Goal: Task Accomplishment & Management: Complete application form

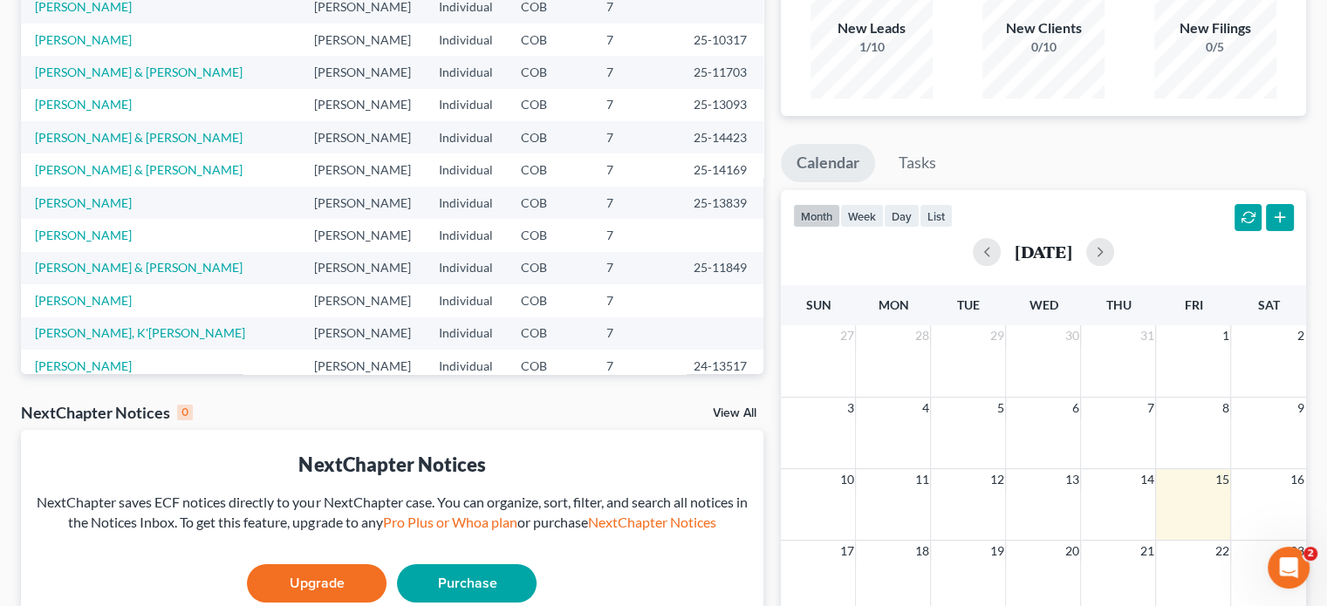
scroll to position [401, 0]
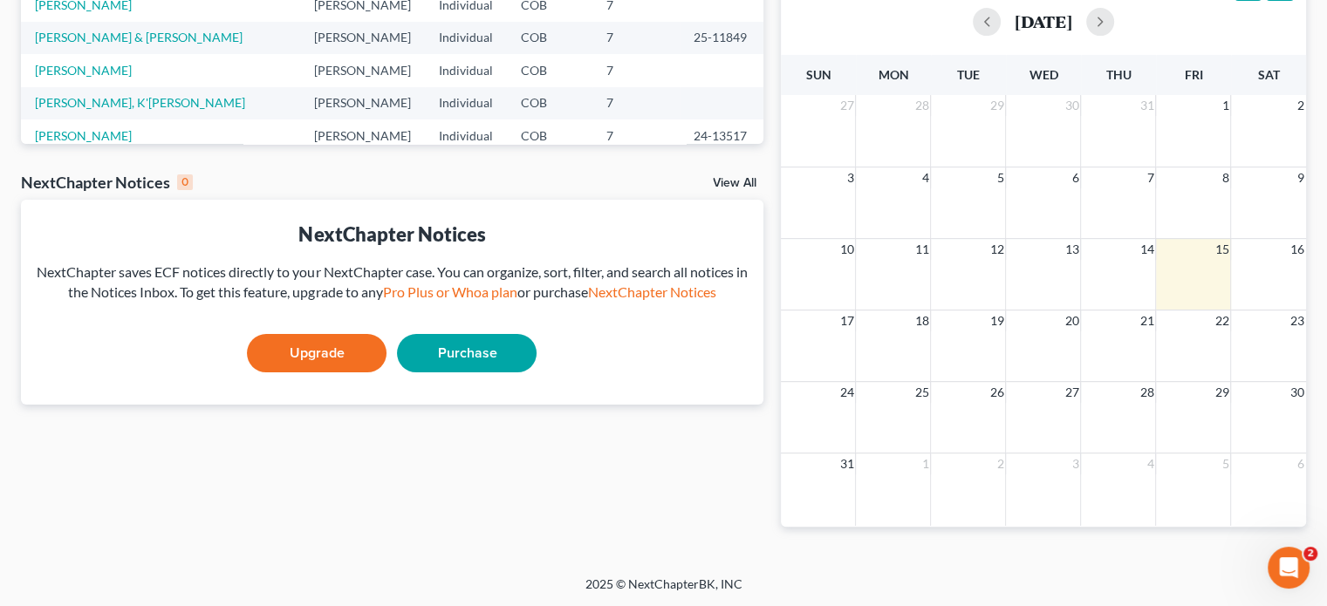
click at [1289, 560] on icon "Open Intercom Messenger" at bounding box center [1289, 568] width 29 height 29
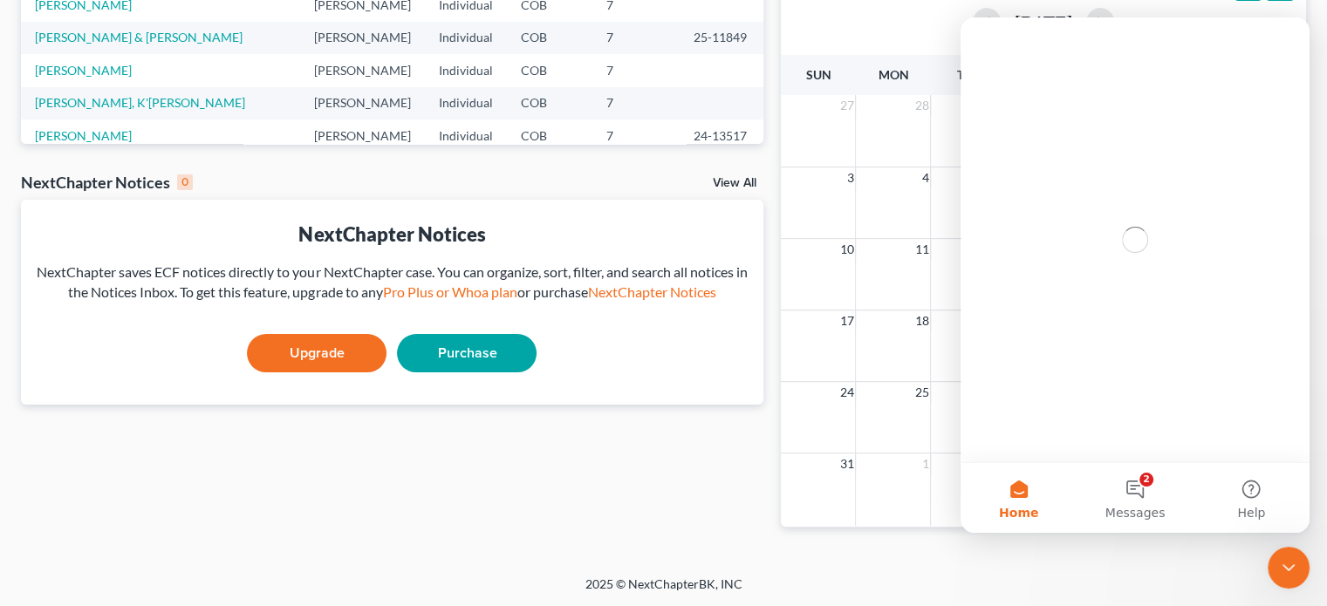
scroll to position [0, 0]
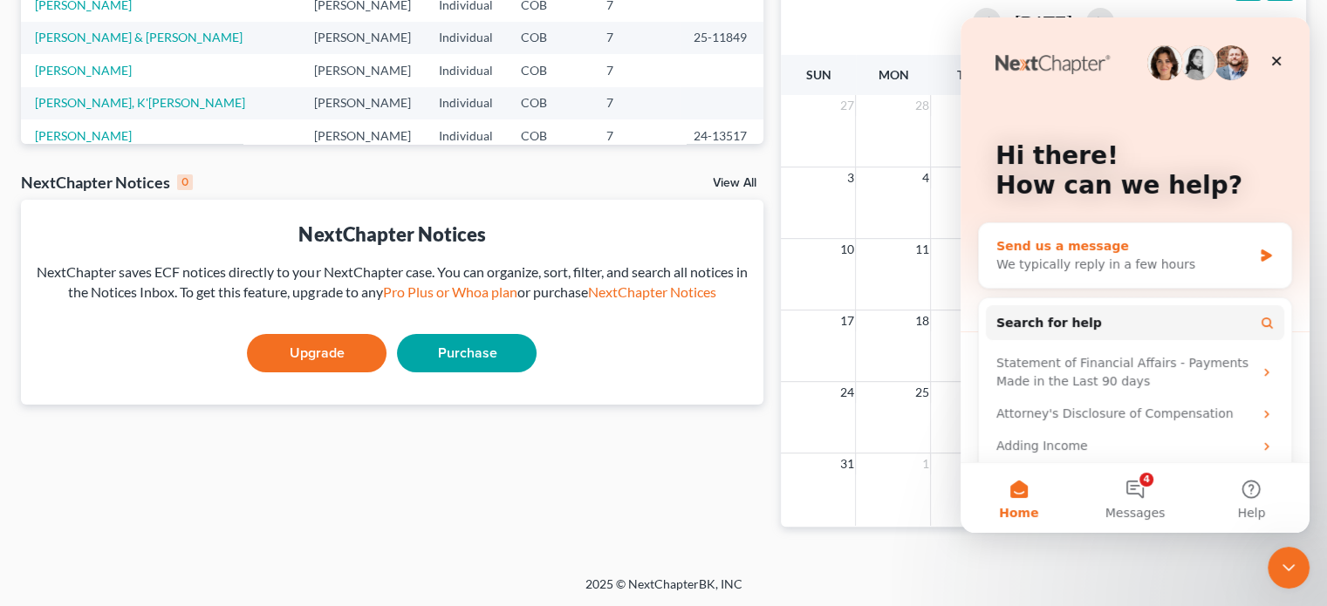
click at [1058, 257] on div "We typically reply in a few hours" at bounding box center [1125, 265] width 256 height 18
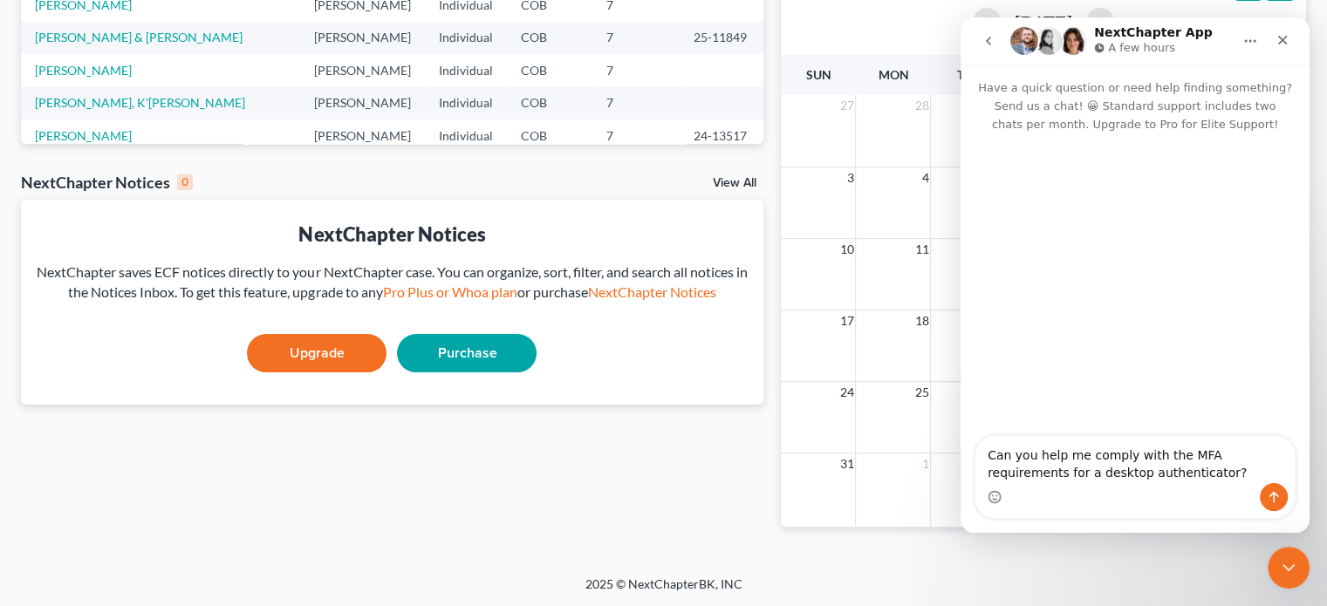
type textarea "Can you help me comply with the MFA requirements for a desktop authenticator?"
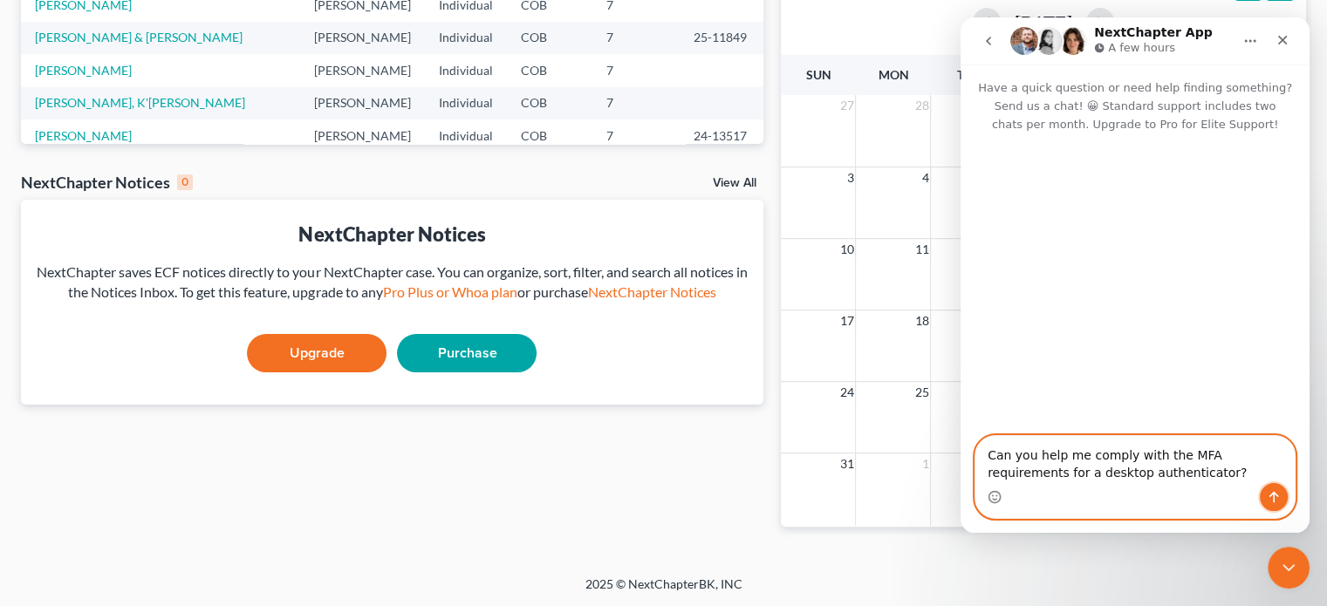
click at [1271, 495] on icon "Send a message…" at bounding box center [1275, 497] width 10 height 11
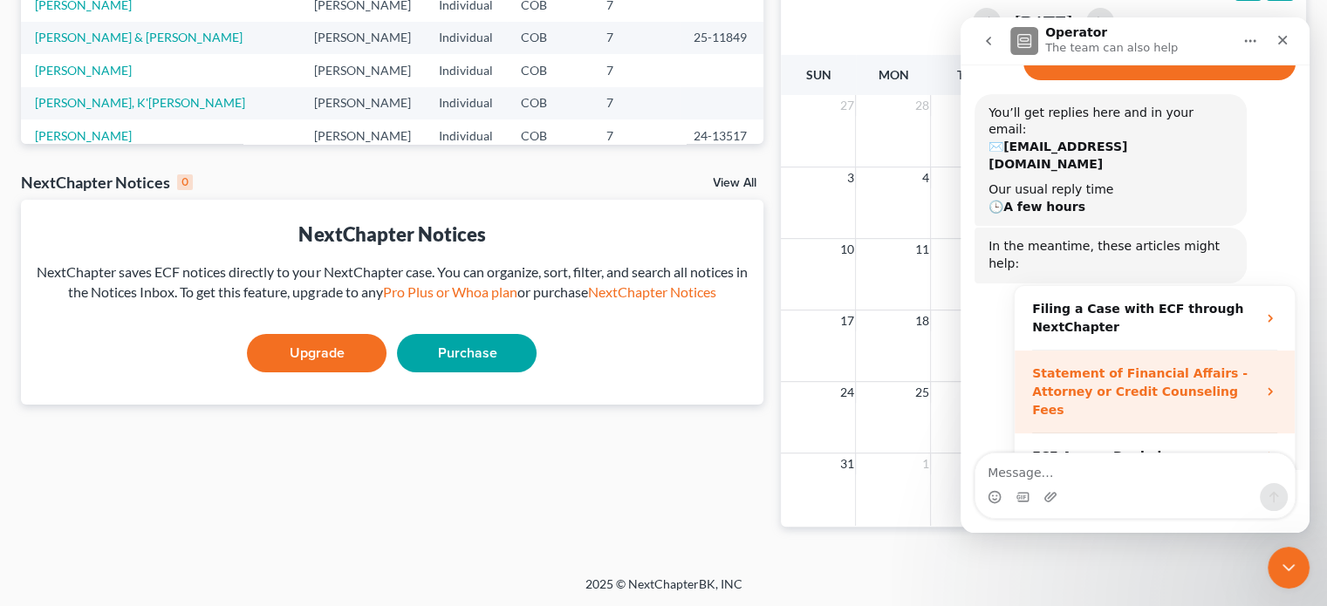
scroll to position [147, 0]
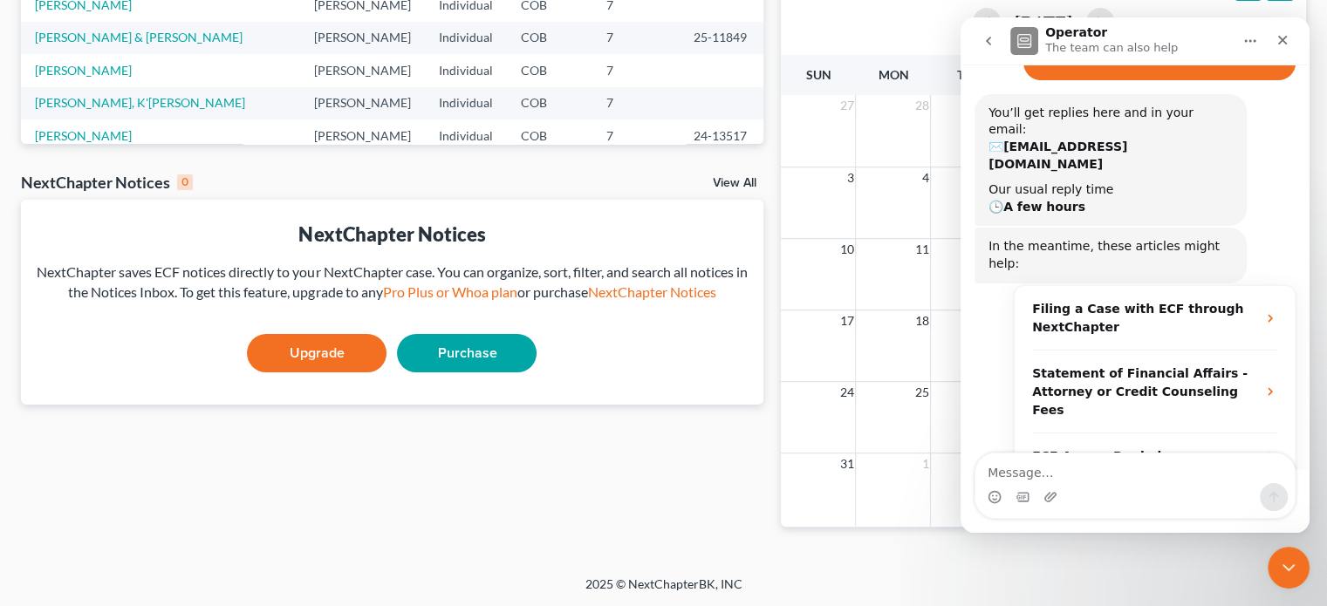
click at [1293, 570] on icon "Close Intercom Messenger" at bounding box center [1288, 568] width 21 height 21
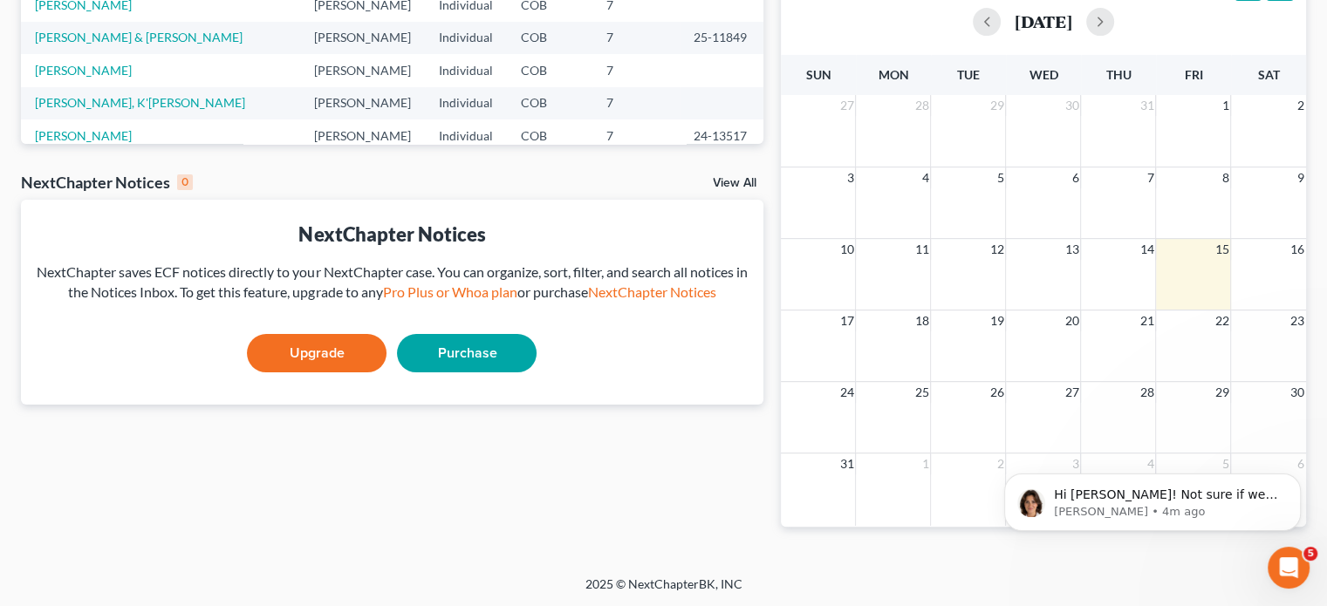
scroll to position [0, 0]
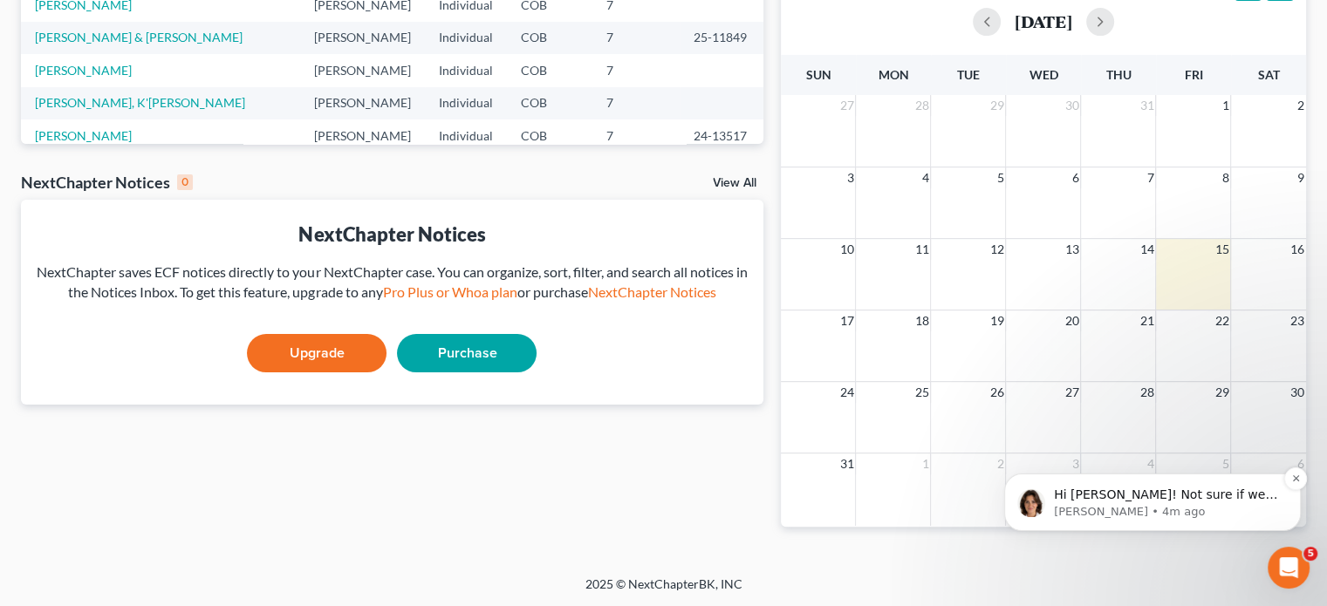
click at [1147, 503] on div "Hi [PERSON_NAME]! Not sure if we will be able to help with MFA compliance requi…" at bounding box center [1166, 495] width 230 height 23
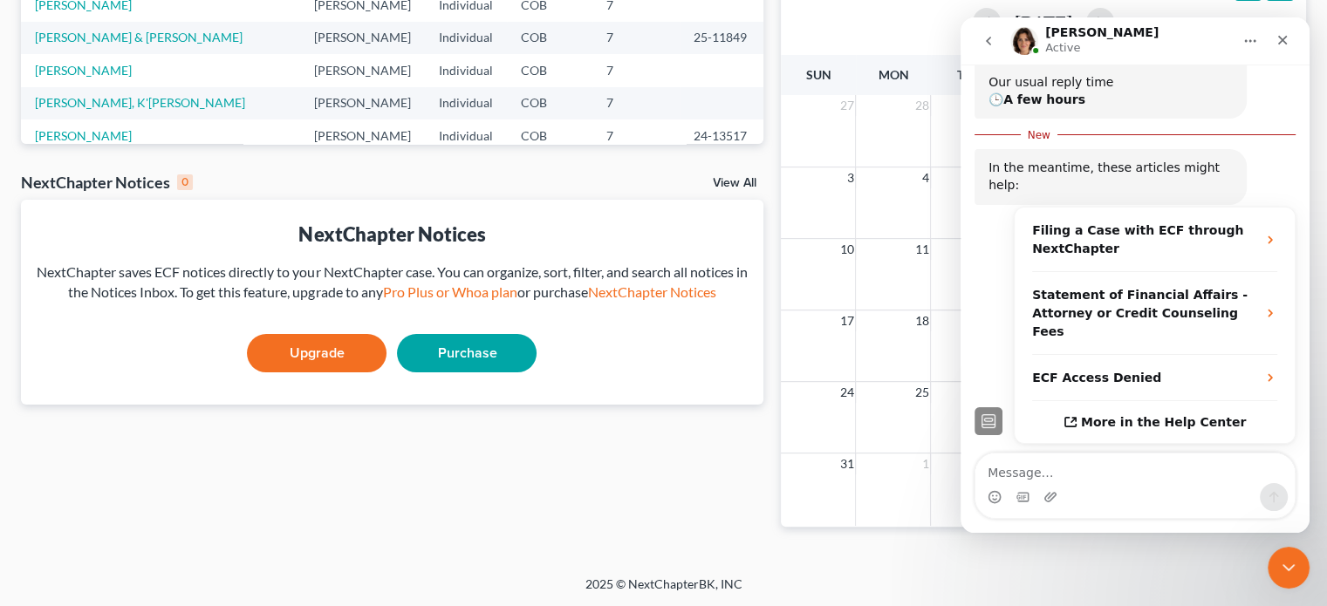
scroll to position [261, 0]
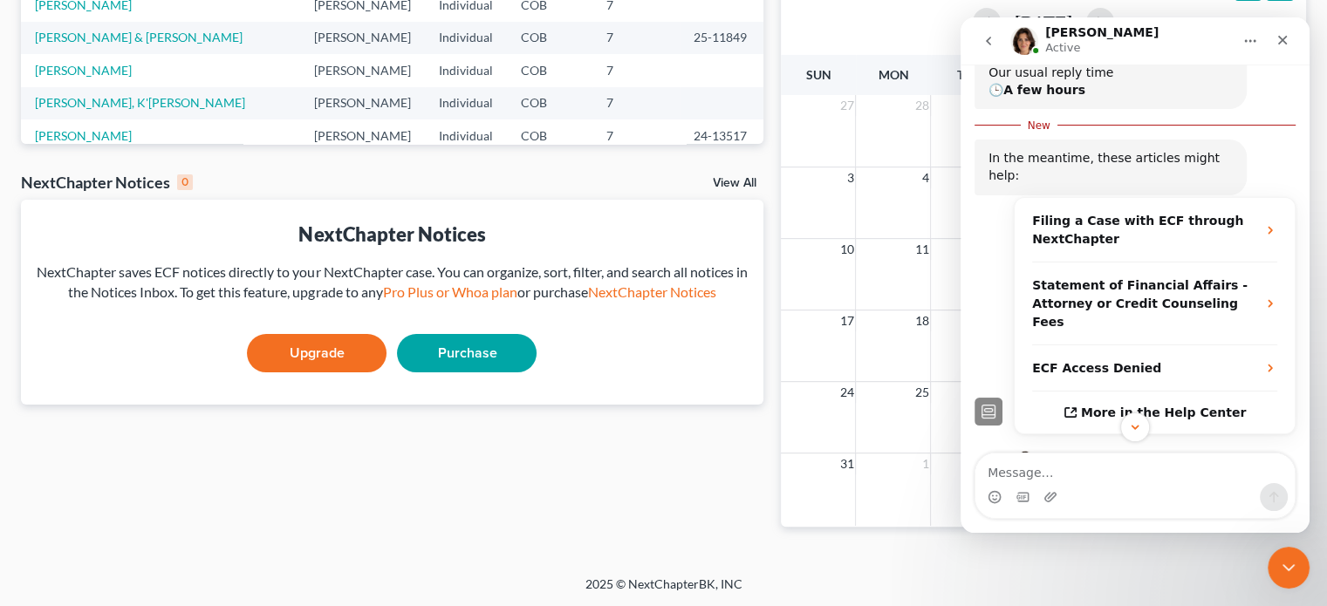
click at [1287, 430] on div "Intercom messenger" at bounding box center [1135, 428] width 349 height 30
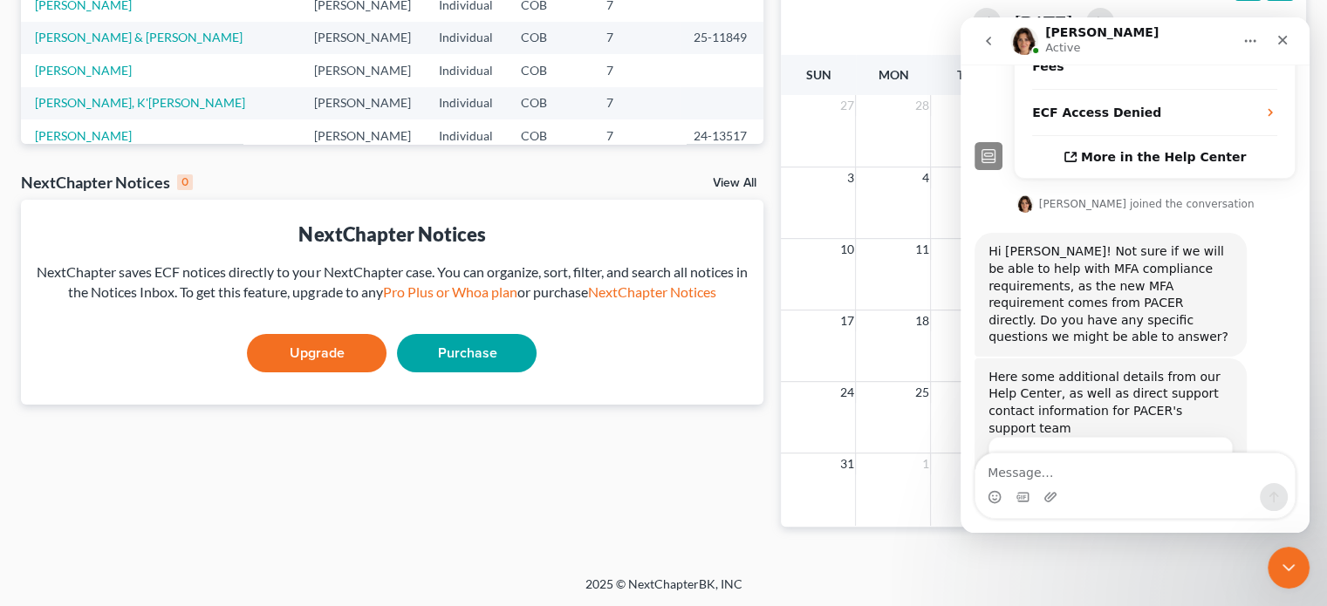
scroll to position [500, 0]
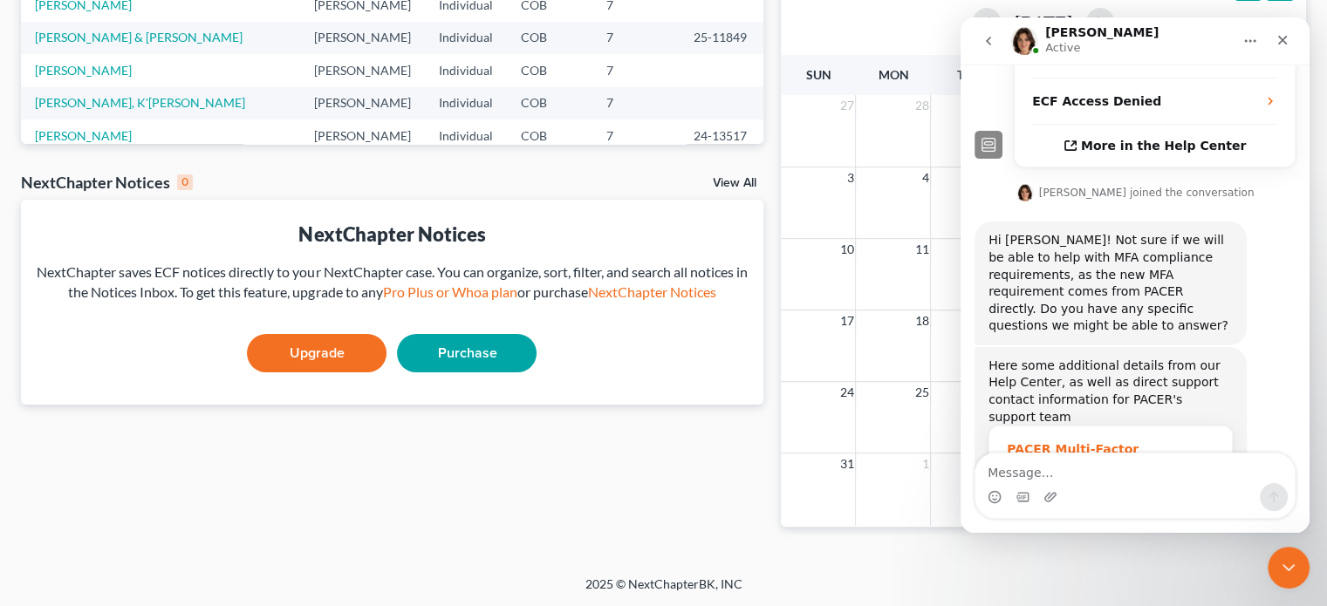
click at [1070, 441] on div "PACER Multi-Factor Authentication Now Required for ECF Filing" at bounding box center [1111, 468] width 208 height 55
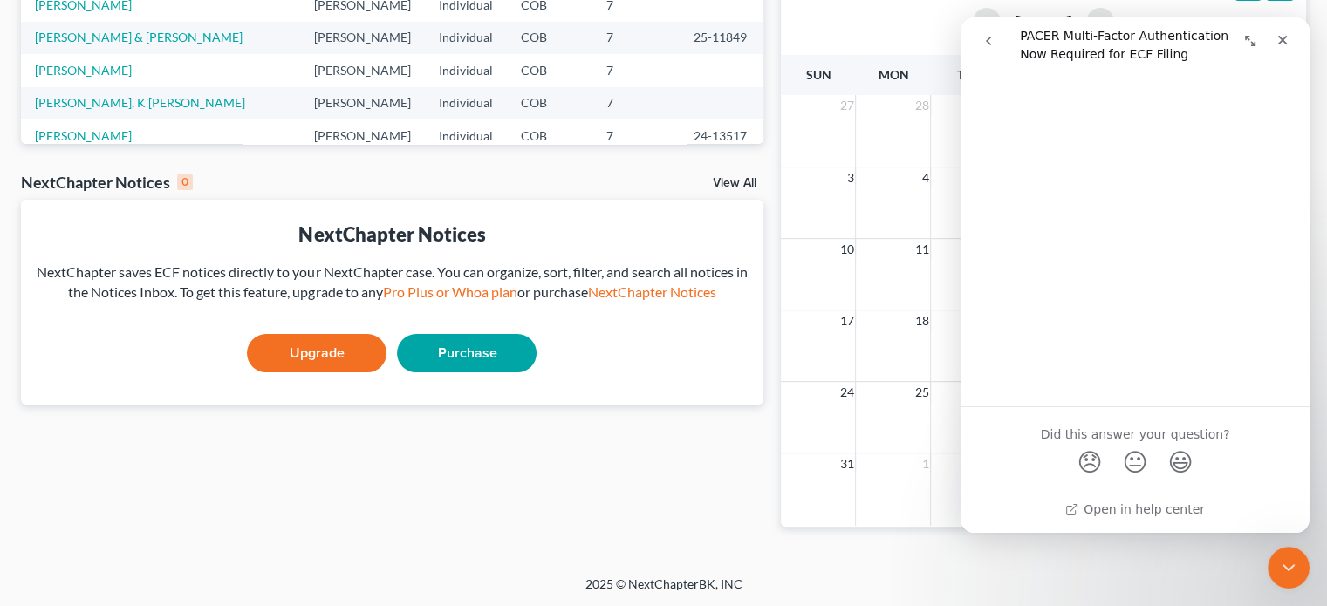
scroll to position [930, 0]
click at [653, 460] on div "Recent Cases 15 View All Name unfold_more expand_more expand_less Attorney unfo…" at bounding box center [392, 123] width 760 height 864
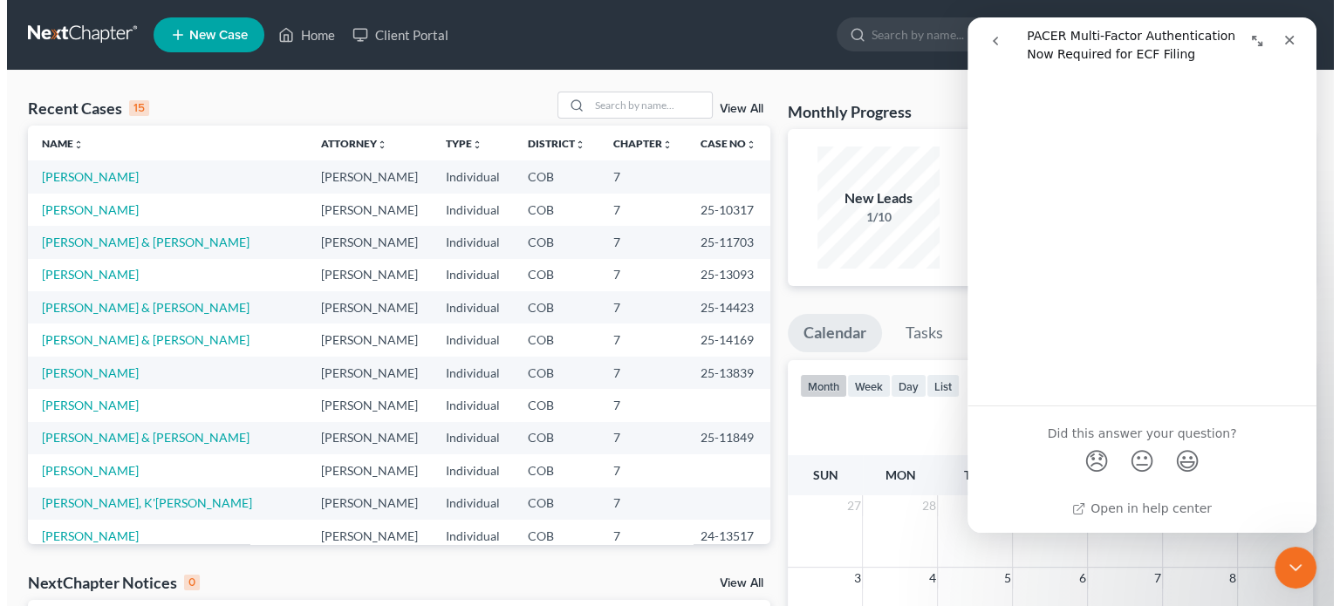
scroll to position [0, 0]
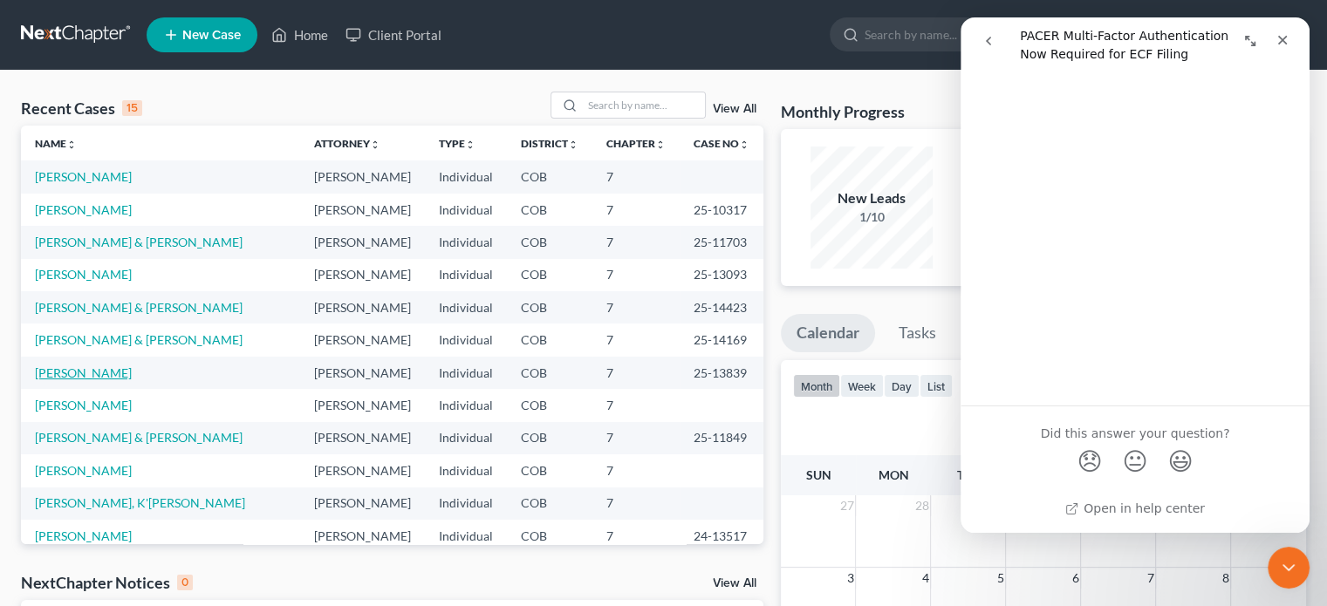
click at [76, 369] on link "[PERSON_NAME]" at bounding box center [83, 373] width 97 height 15
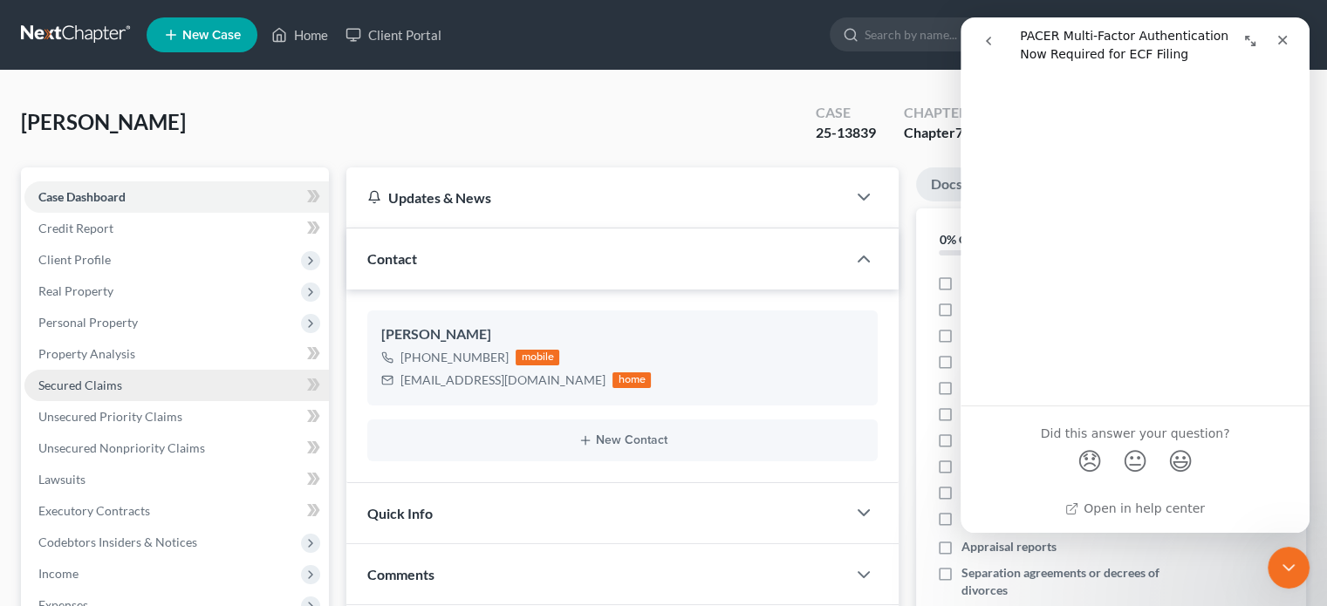
click at [115, 388] on span "Secured Claims" at bounding box center [80, 385] width 84 height 15
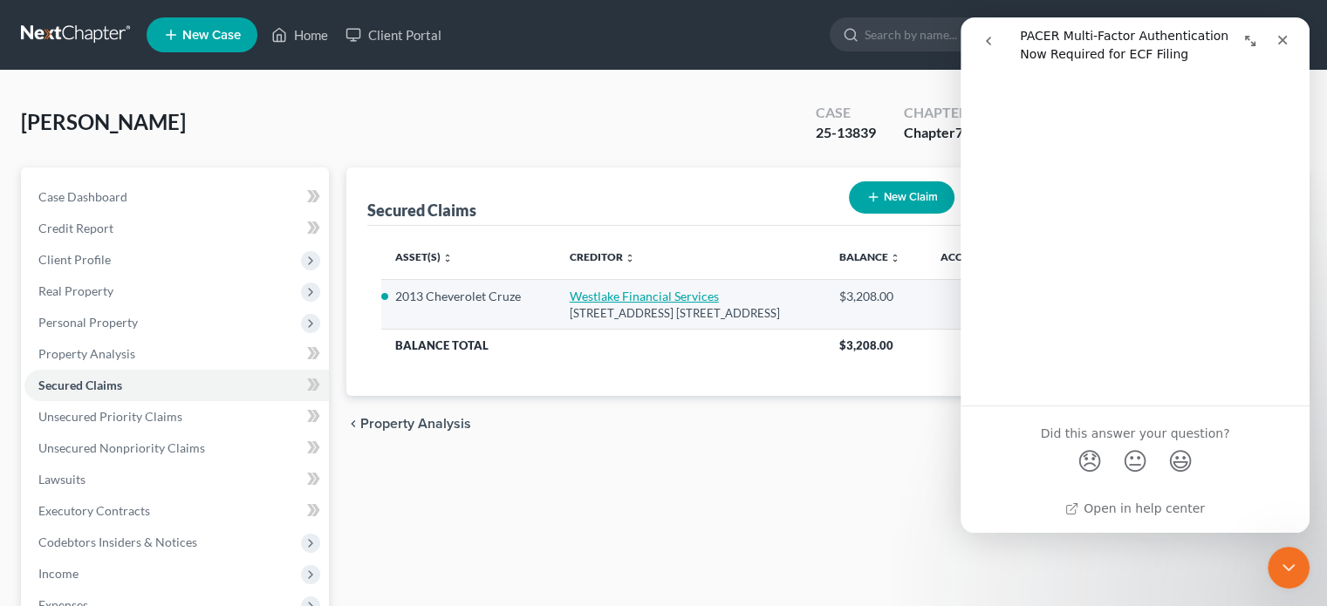
click at [604, 292] on link "Westlake Financial Services" at bounding box center [644, 296] width 149 height 15
select select "4"
select select "2"
select select "0"
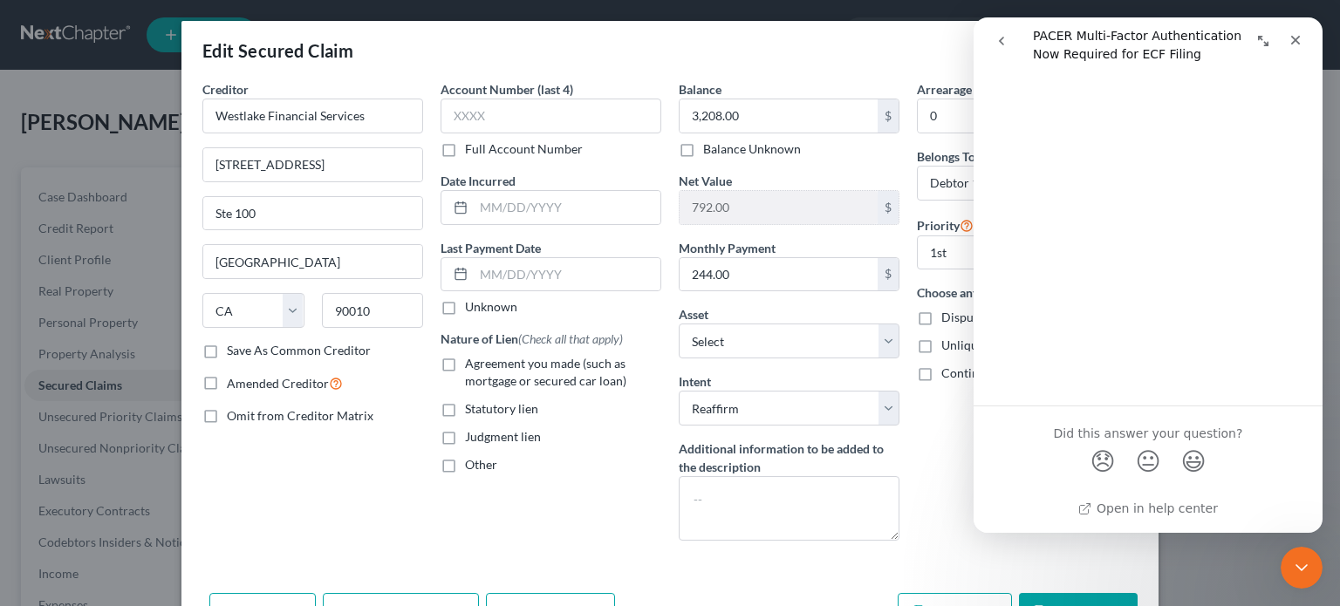
click at [1305, 559] on icon "Close Intercom Messenger" at bounding box center [1301, 568] width 21 height 21
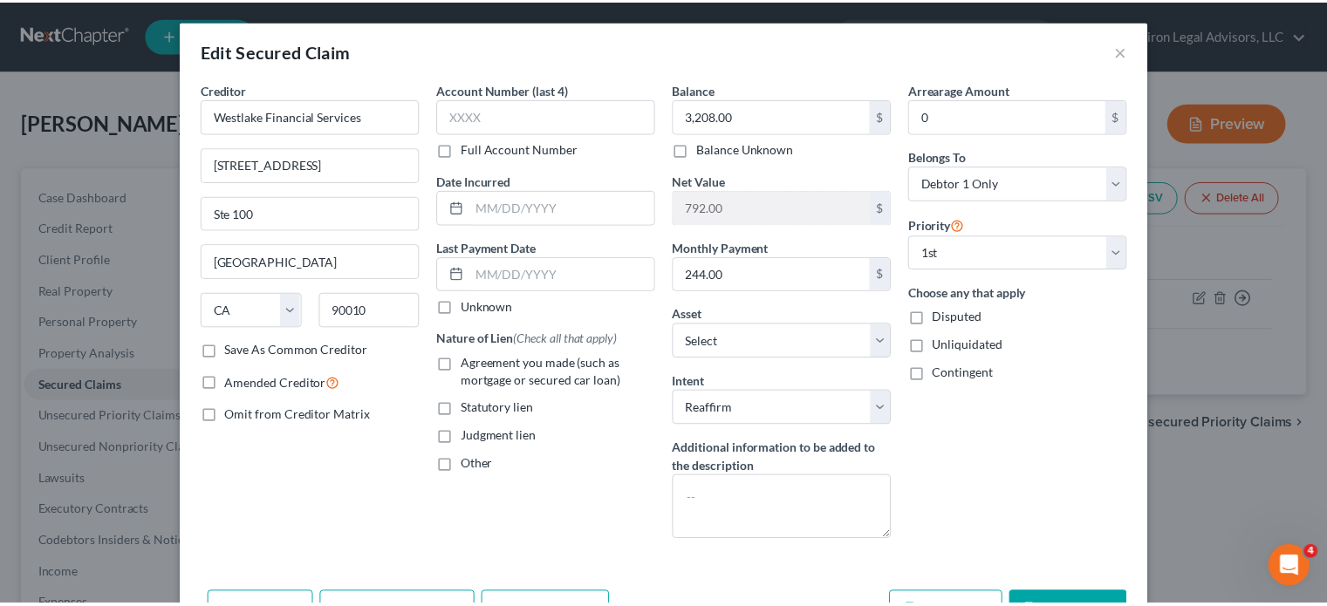
scroll to position [70, 0]
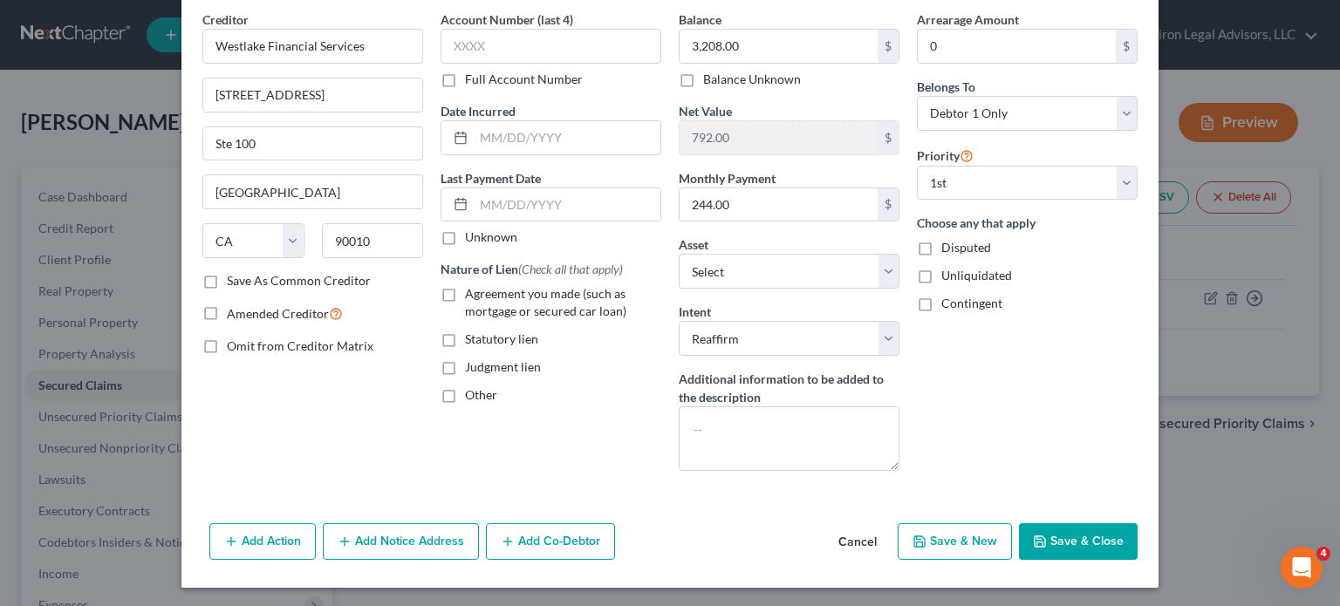
click at [1093, 540] on button "Save & Close" at bounding box center [1078, 542] width 119 height 37
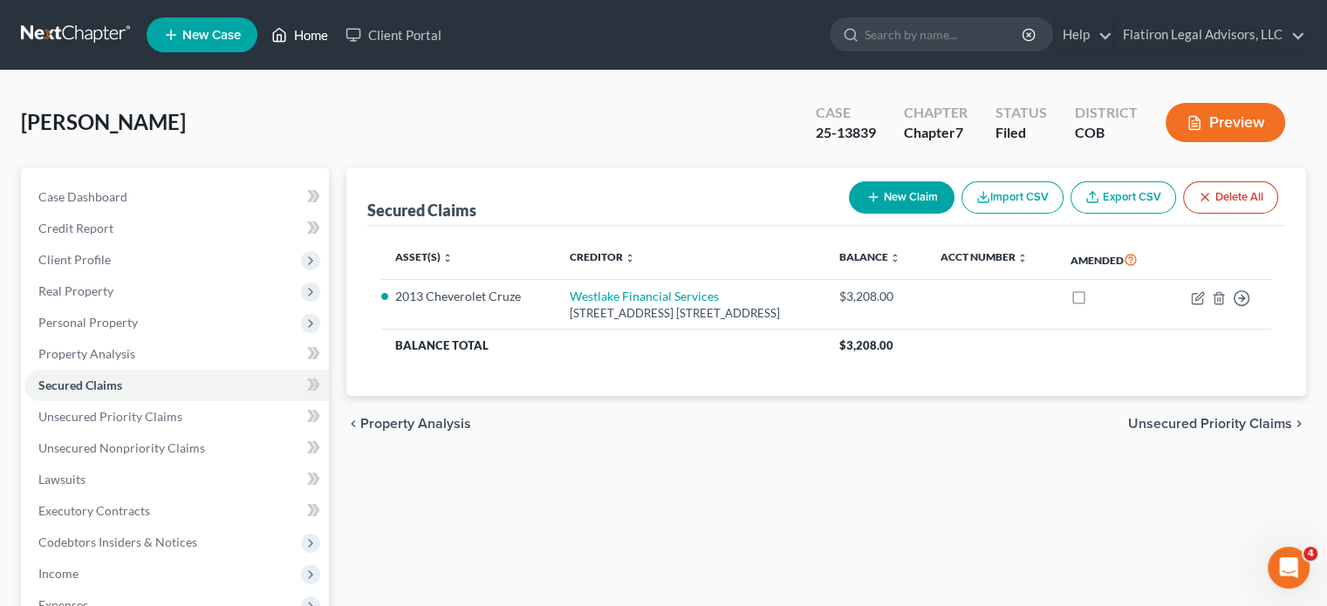
click at [313, 35] on link "Home" at bounding box center [300, 34] width 74 height 31
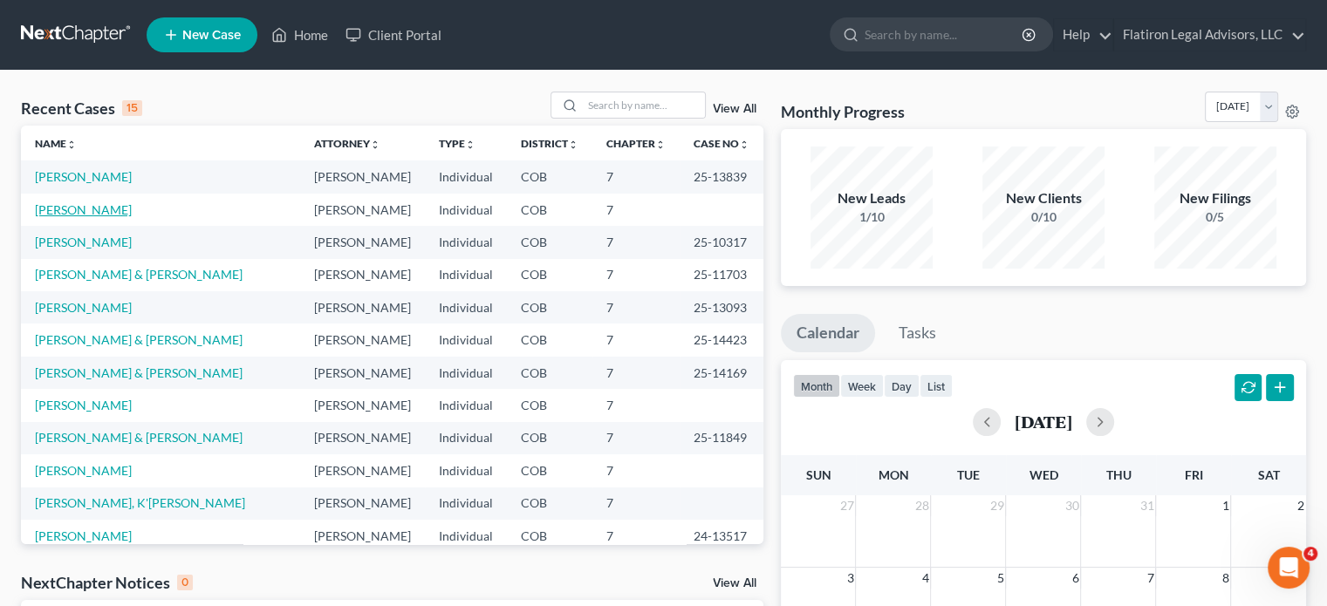
click at [80, 208] on link "[PERSON_NAME]" at bounding box center [83, 209] width 97 height 15
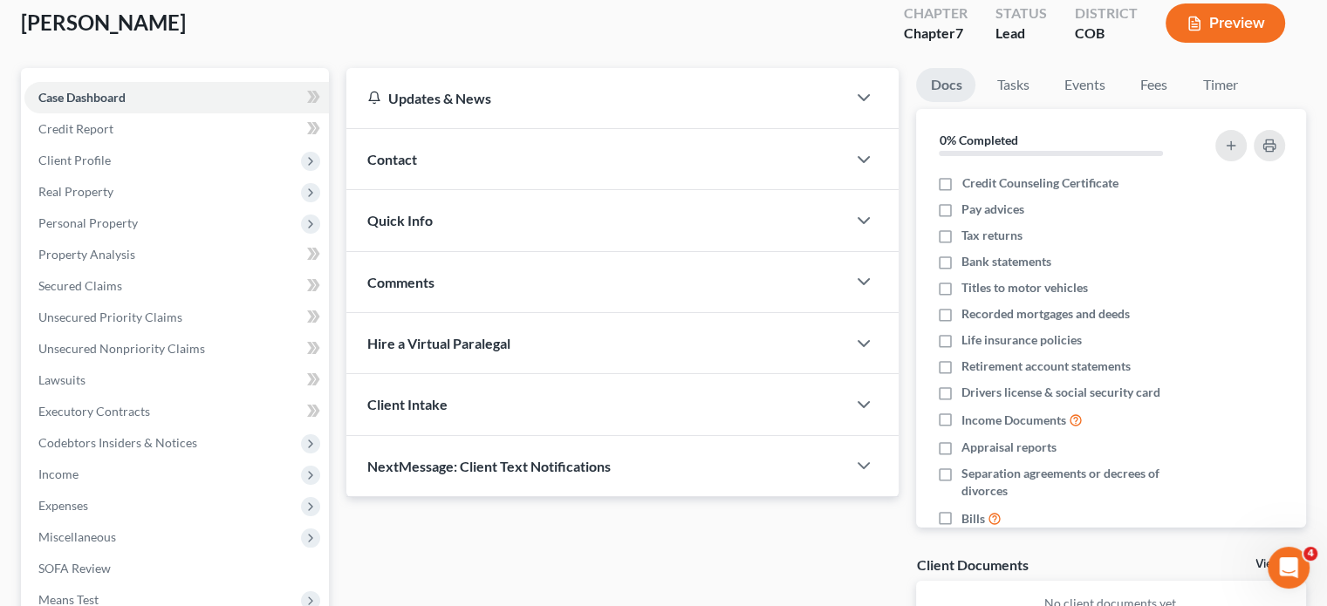
scroll to position [175, 0]
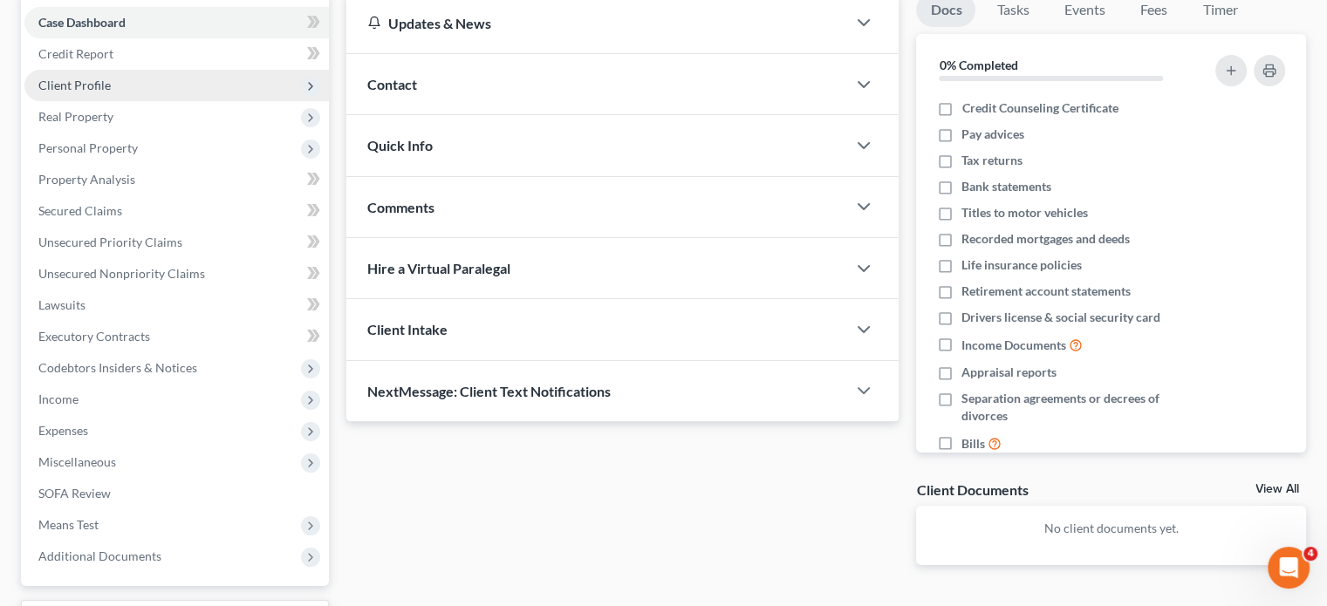
click at [179, 88] on span "Client Profile" at bounding box center [176, 85] width 305 height 31
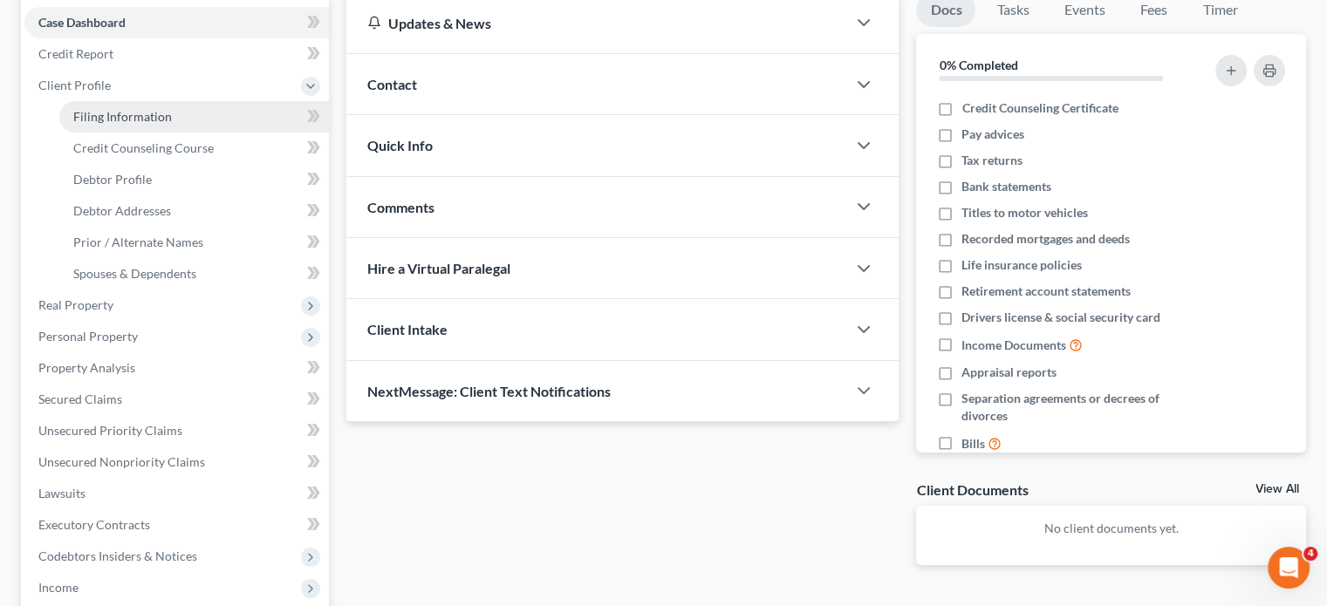
click at [168, 115] on span "Filing Information" at bounding box center [122, 116] width 99 height 15
select select "1"
select select "0"
select select "5"
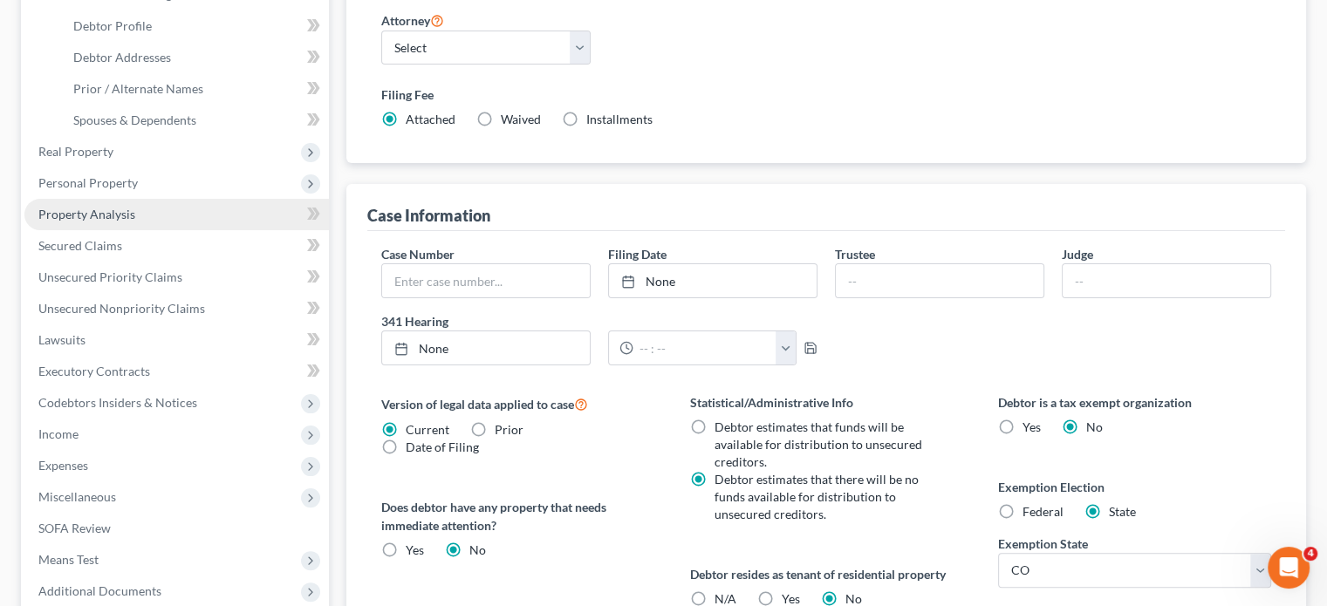
scroll to position [262, 0]
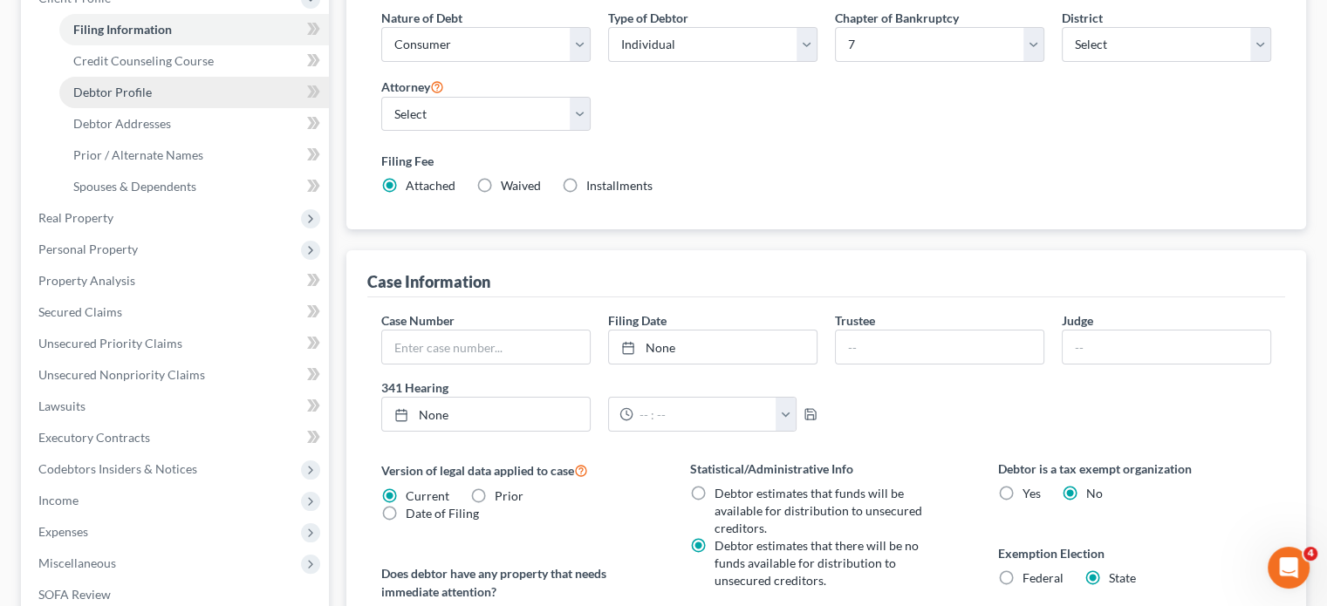
click at [177, 89] on link "Debtor Profile" at bounding box center [194, 92] width 270 height 31
select select "1"
select select "4"
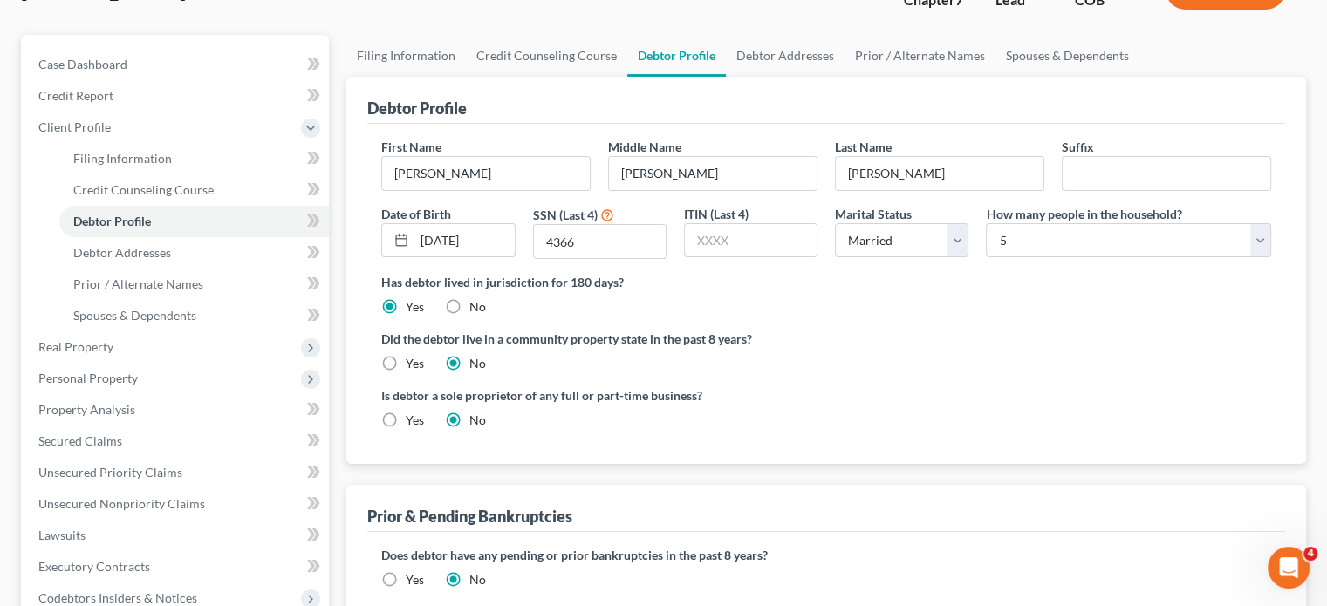
scroll to position [175, 0]
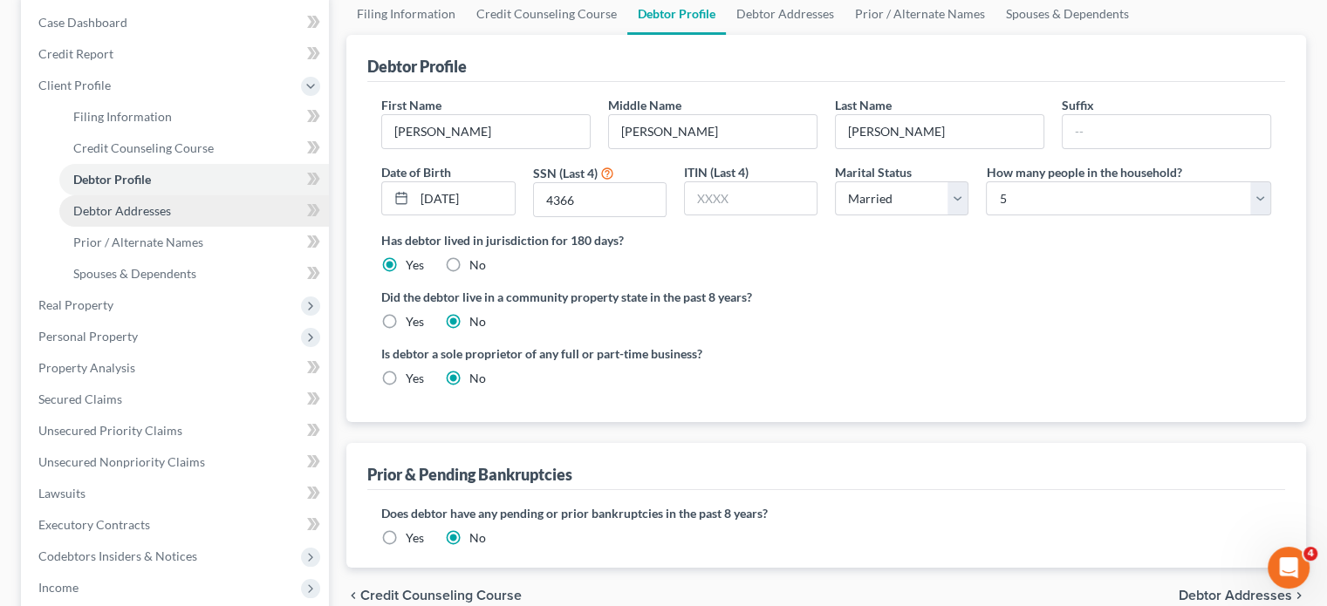
click at [140, 209] on span "Debtor Addresses" at bounding box center [122, 210] width 98 height 15
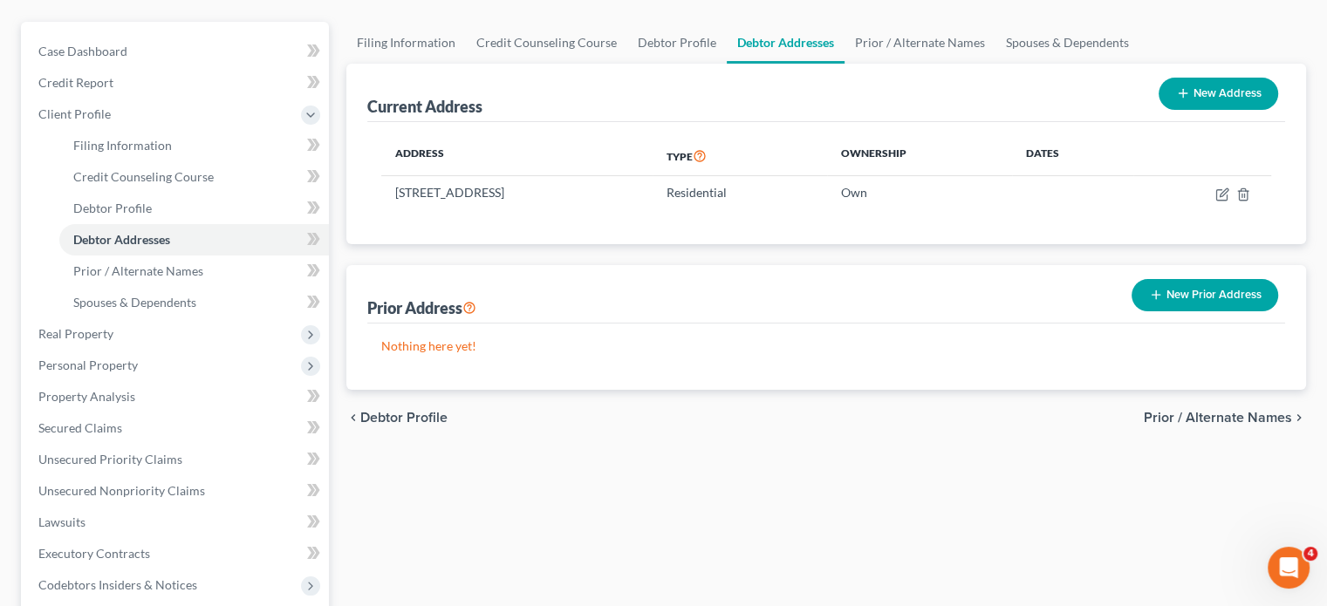
scroll to position [175, 0]
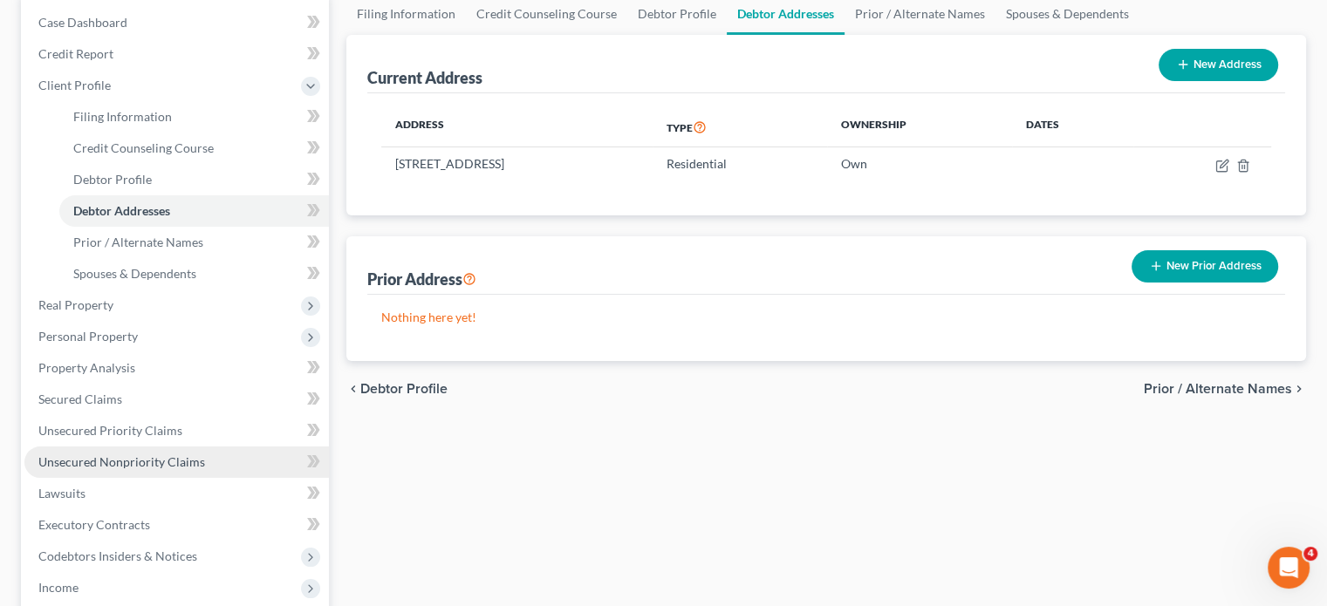
click at [221, 466] on link "Unsecured Nonpriority Claims" at bounding box center [176, 462] width 305 height 31
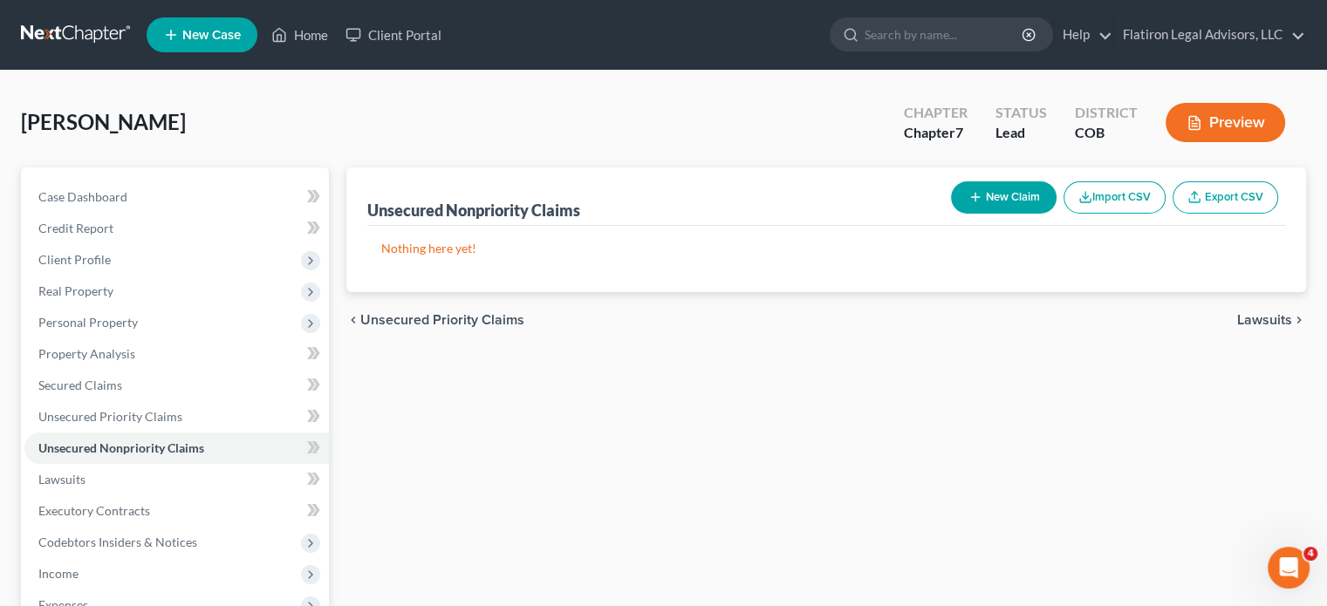
click at [1001, 201] on button "New Claim" at bounding box center [1004, 198] width 106 height 32
select select "0"
